Goal: Information Seeking & Learning: Learn about a topic

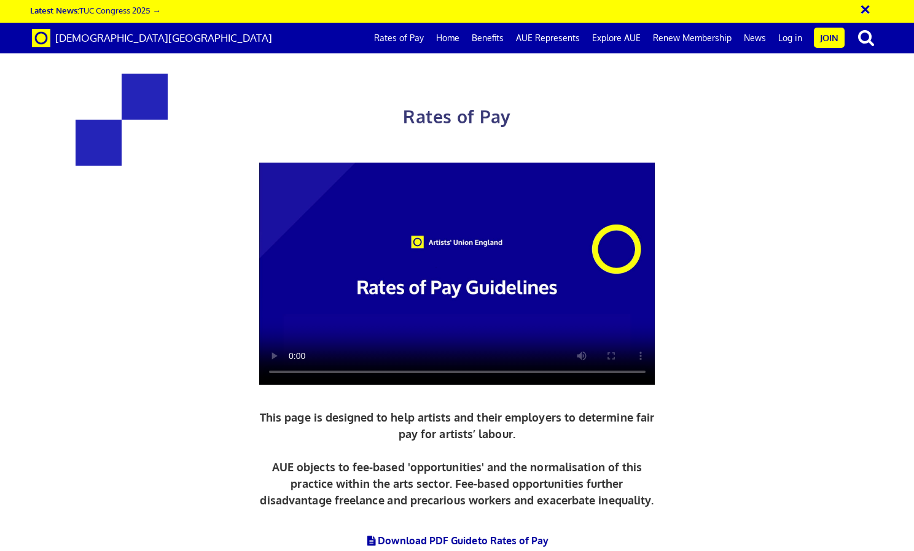
scroll to position [450, 0]
drag, startPoint x: 793, startPoint y: 396, endPoint x: 696, endPoint y: 450, distance: 110.8
drag, startPoint x: 696, startPoint y: 450, endPoint x: 687, endPoint y: 454, distance: 10.4
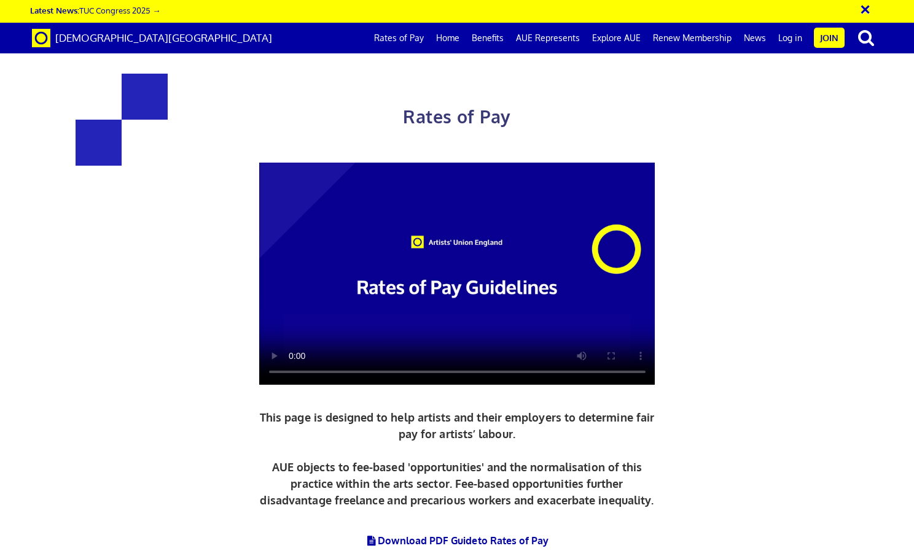
scroll to position [526, 0]
drag, startPoint x: 778, startPoint y: 402, endPoint x: 444, endPoint y: 353, distance: 337.2
